Goal: Task Accomplishment & Management: Manage account settings

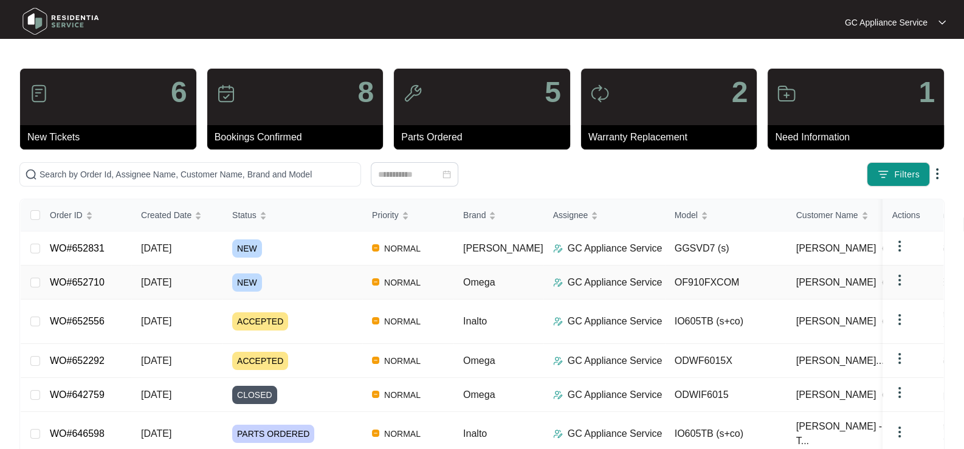
click at [249, 282] on span "NEW" at bounding box center [247, 283] width 30 height 18
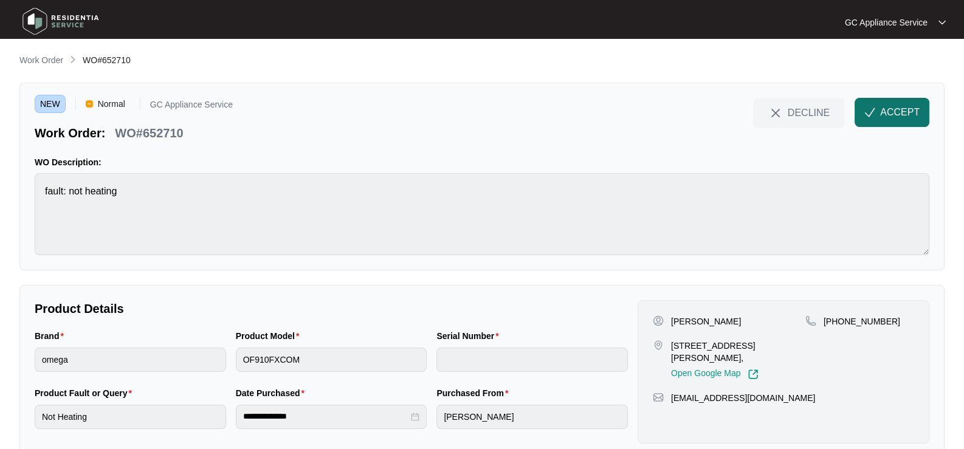
click at [885, 108] on span "ACCEPT" at bounding box center [900, 112] width 40 height 15
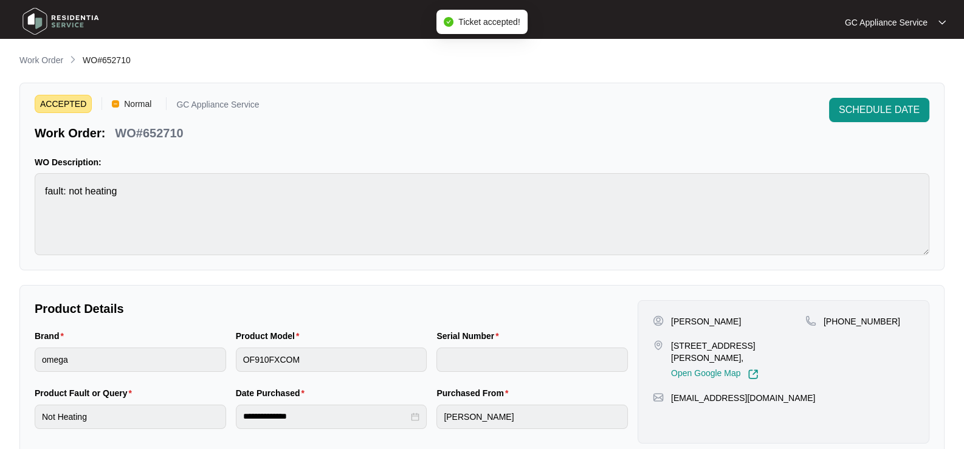
click at [391, 161] on p "WO Description:" at bounding box center [482, 162] width 895 height 12
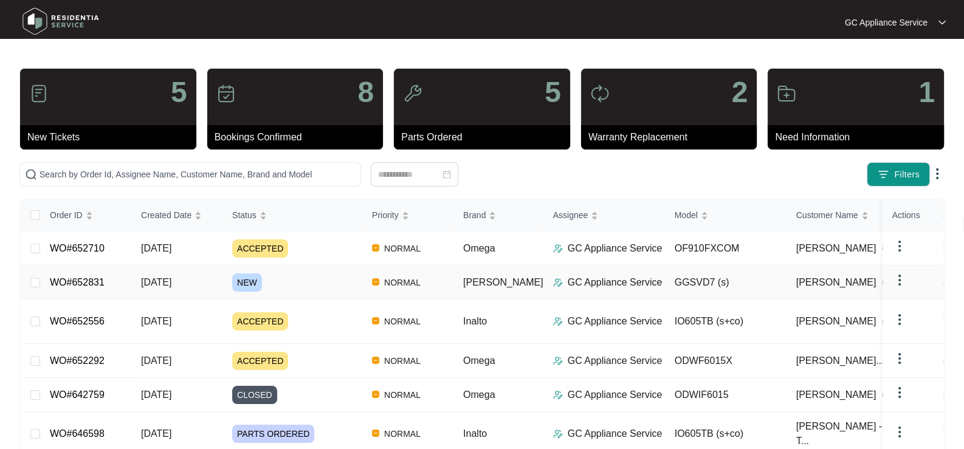
click at [255, 283] on span "NEW" at bounding box center [247, 283] width 30 height 18
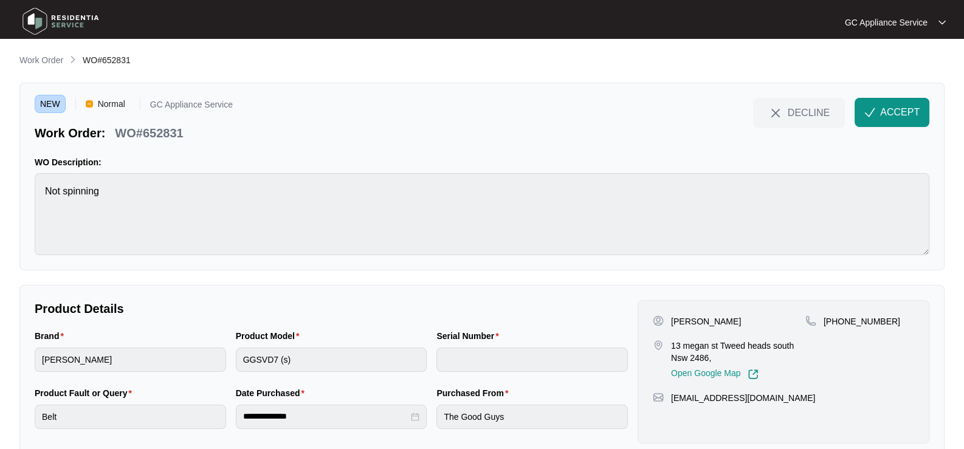
click at [255, 283] on main "**********" at bounding box center [482, 239] width 964 height 479
click at [900, 115] on span "ACCEPT" at bounding box center [900, 112] width 40 height 15
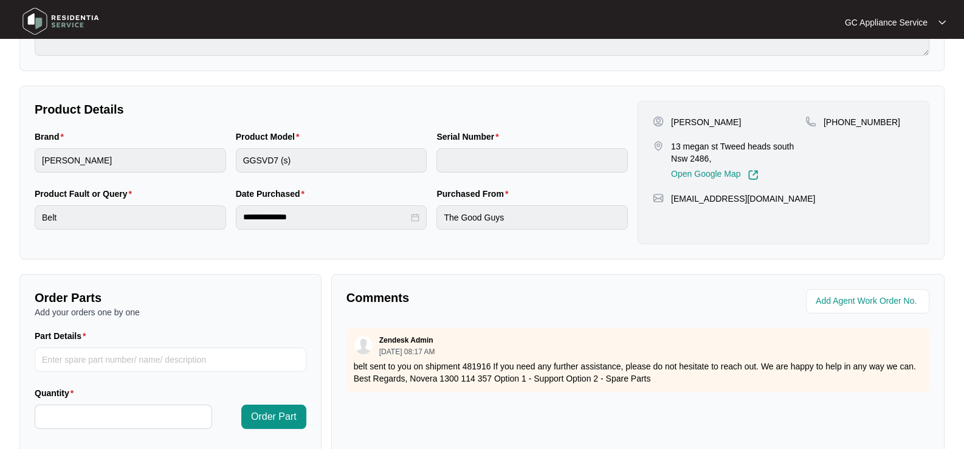
scroll to position [52, 0]
